Goal: Task Accomplishment & Management: Use online tool/utility

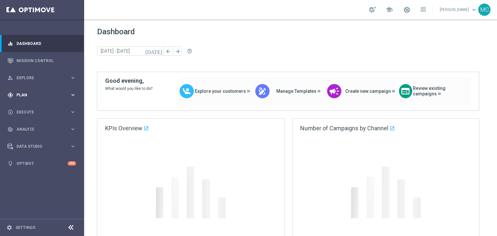
click at [60, 93] on span "Plan" at bounding box center [42, 95] width 53 height 4
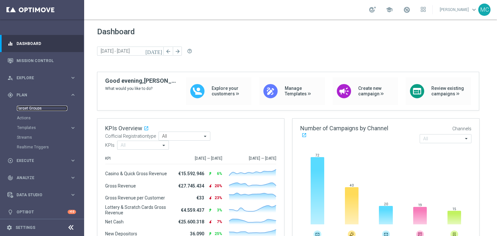
click at [39, 109] on link "Target Groups" at bounding box center [42, 108] width 50 height 5
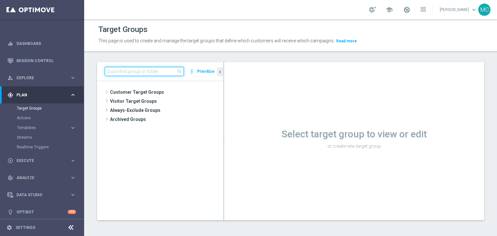
click at [115, 71] on input at bounding box center [144, 71] width 79 height 9
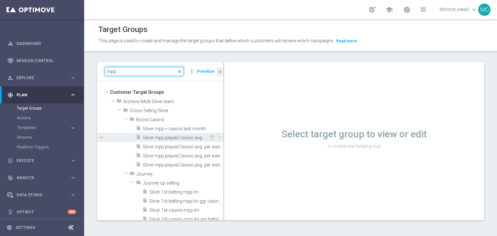
type input "mpp"
click at [163, 138] on span "Silver mpp played Casino avg. per week >150 lm" at bounding box center [176, 137] width 66 height 5
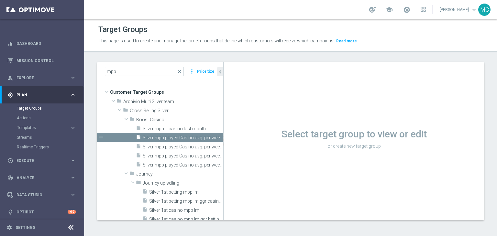
click at [168, 193] on span "Silver 1st betting mpp lm" at bounding box center [186, 192] width 74 height 5
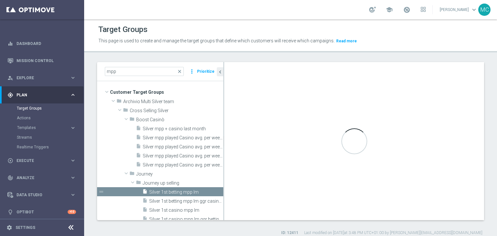
type input "Journey up selling"
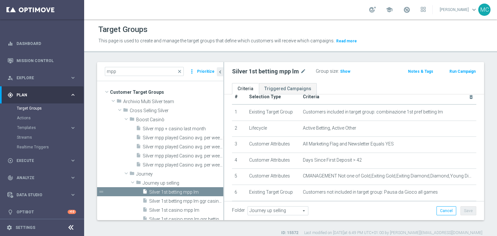
scroll to position [13, 0]
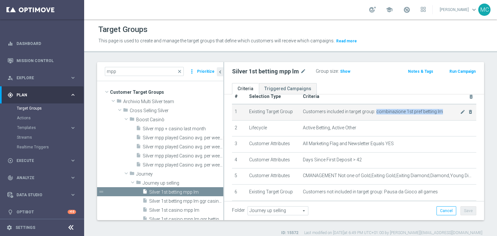
drag, startPoint x: 372, startPoint y: 112, endPoint x: 436, endPoint y: 110, distance: 63.7
click at [436, 110] on span "Customers included in target group: combinazione 1st pref betting lm" at bounding box center [381, 111] width 157 height 5
copy span "combinazione 1st pref betting lm"
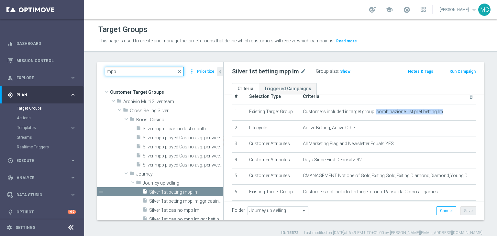
click at [159, 72] on input "mpp" at bounding box center [144, 71] width 79 height 9
paste input "combinazione 1st pref betting lm"
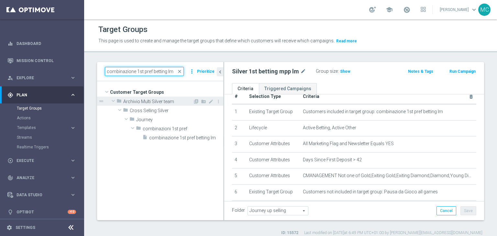
scroll to position [0, 0]
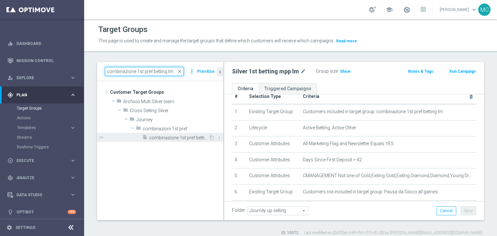
type input "combinazione 1st pref betting lm"
click at [167, 140] on span "combinazione 1st pref betting lm" at bounding box center [179, 137] width 60 height 5
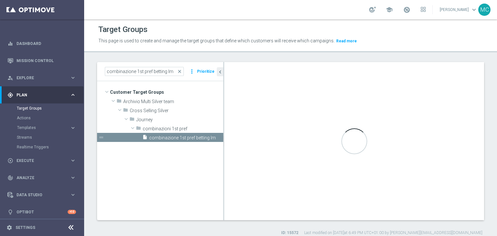
type input "combinazioni 1st pref"
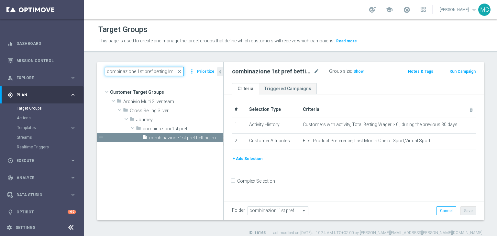
click at [126, 68] on input "combinazione 1st pref betting lm" at bounding box center [144, 71] width 79 height 9
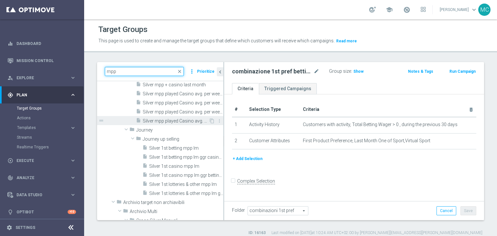
scroll to position [45, 0]
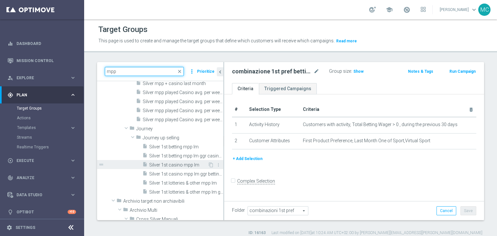
type input "mpp"
click at [168, 163] on span "Silver 1st casino mpp lm" at bounding box center [178, 164] width 59 height 5
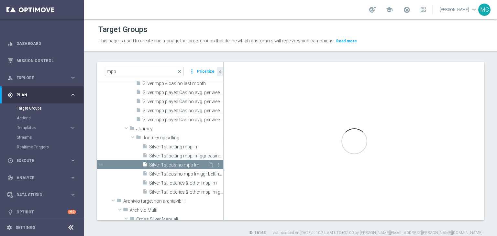
type input "Journey up selling"
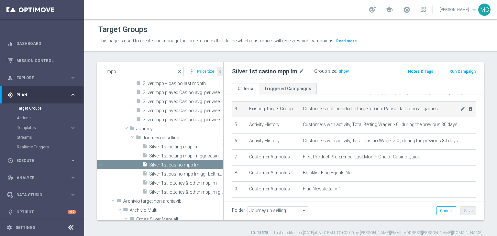
scroll to position [105, 0]
